Goal: Find specific page/section: Find specific page/section

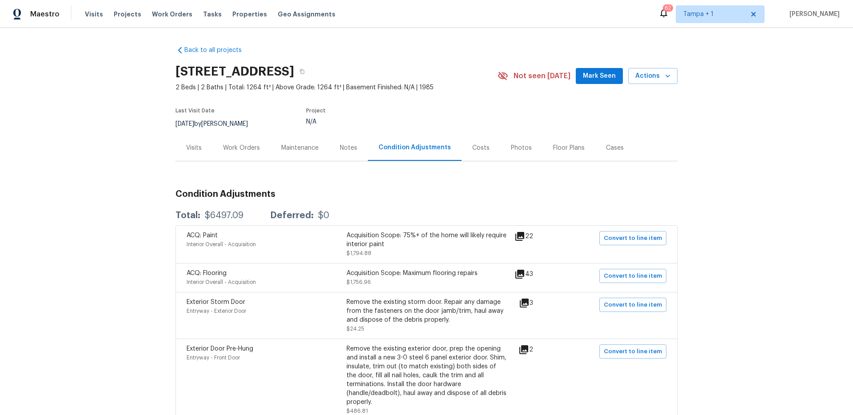
click at [520, 274] on icon at bounding box center [519, 274] width 9 height 9
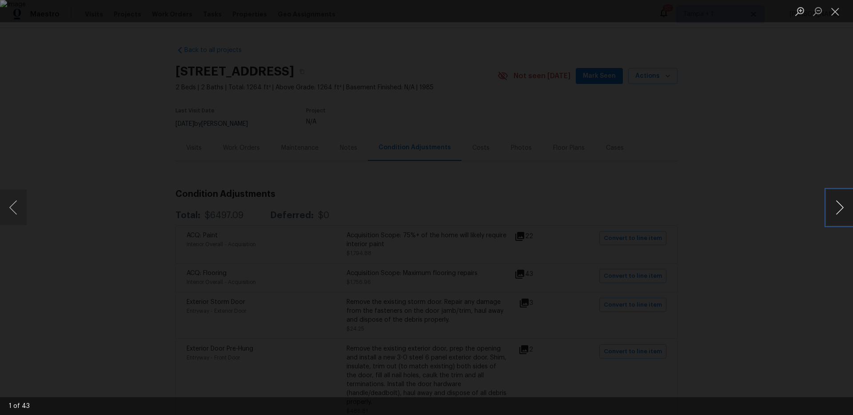
click at [843, 209] on button "Next image" at bounding box center [839, 208] width 27 height 36
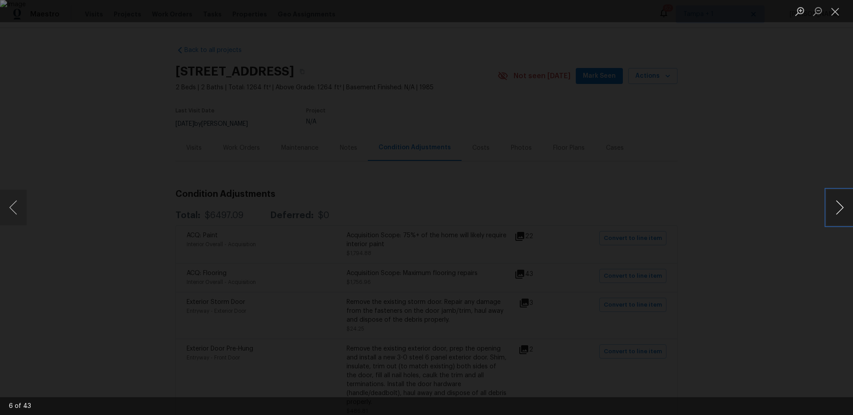
click at [843, 209] on button "Next image" at bounding box center [839, 208] width 27 height 36
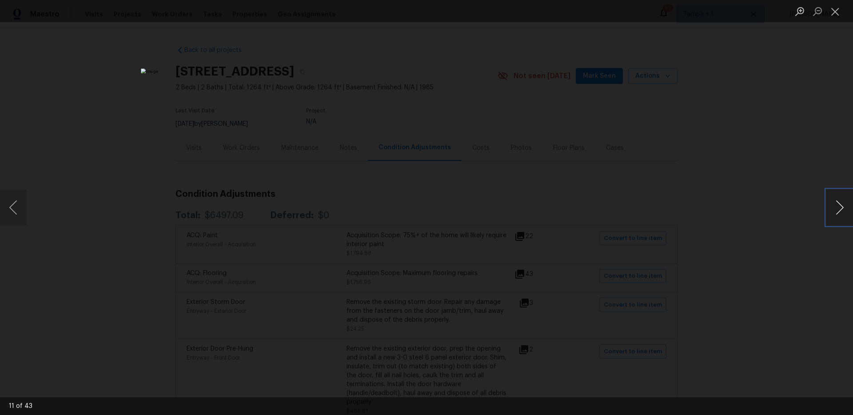
click at [843, 209] on button "Next image" at bounding box center [839, 208] width 27 height 36
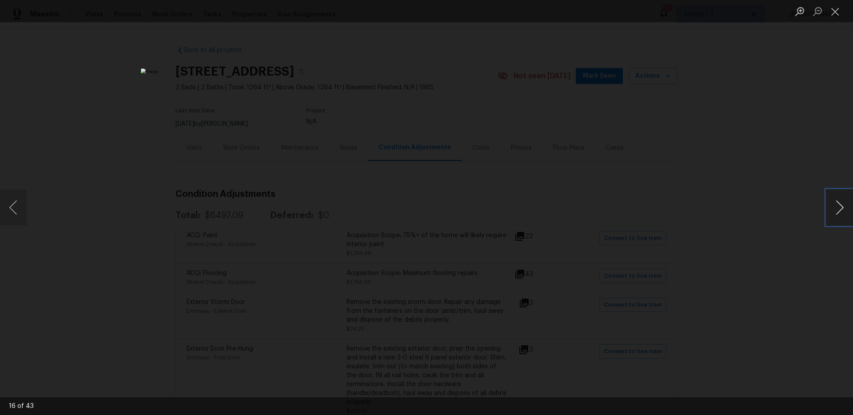
click at [843, 209] on button "Next image" at bounding box center [839, 208] width 27 height 36
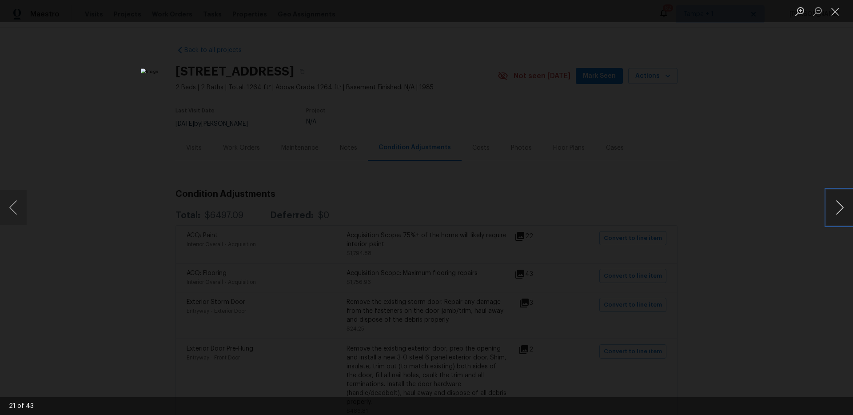
click at [843, 209] on button "Next image" at bounding box center [839, 208] width 27 height 36
